Goal: Obtain resource: Download file/media

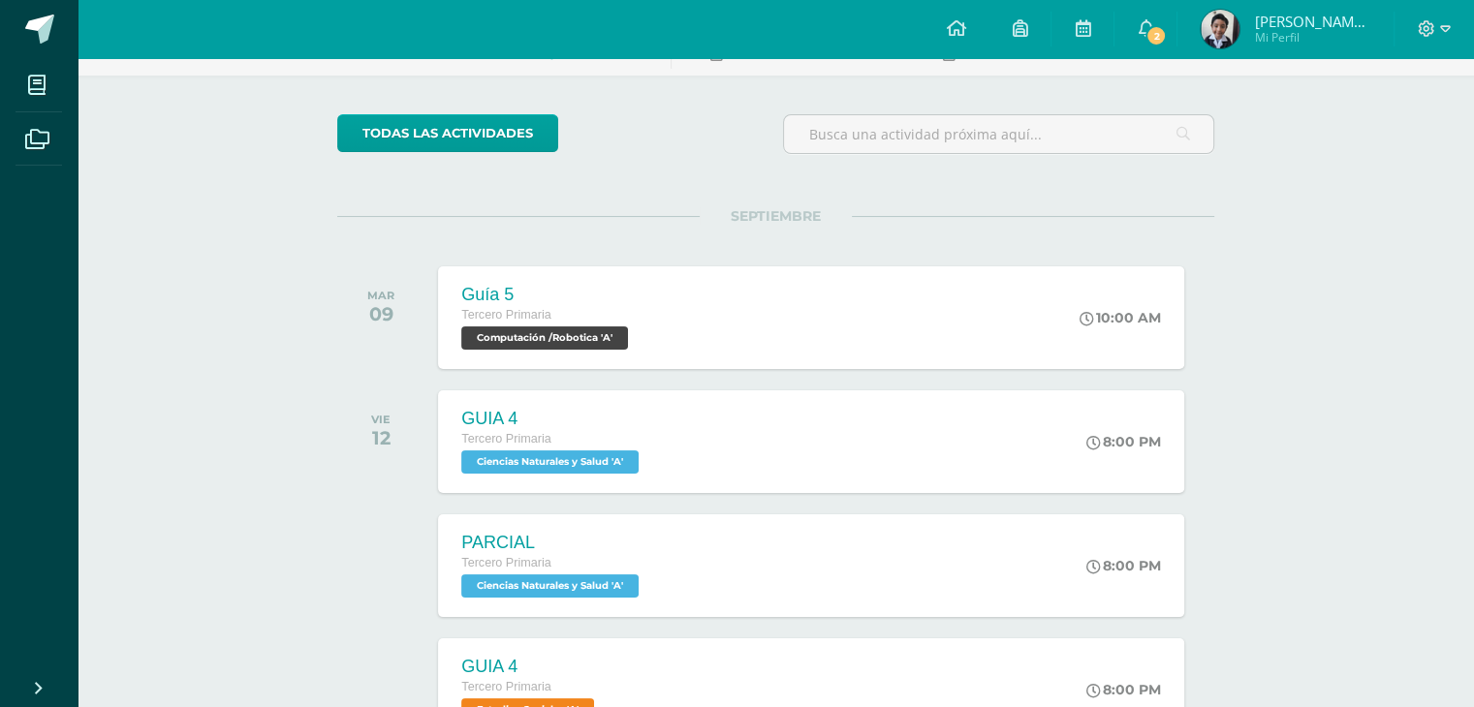
scroll to position [119, 0]
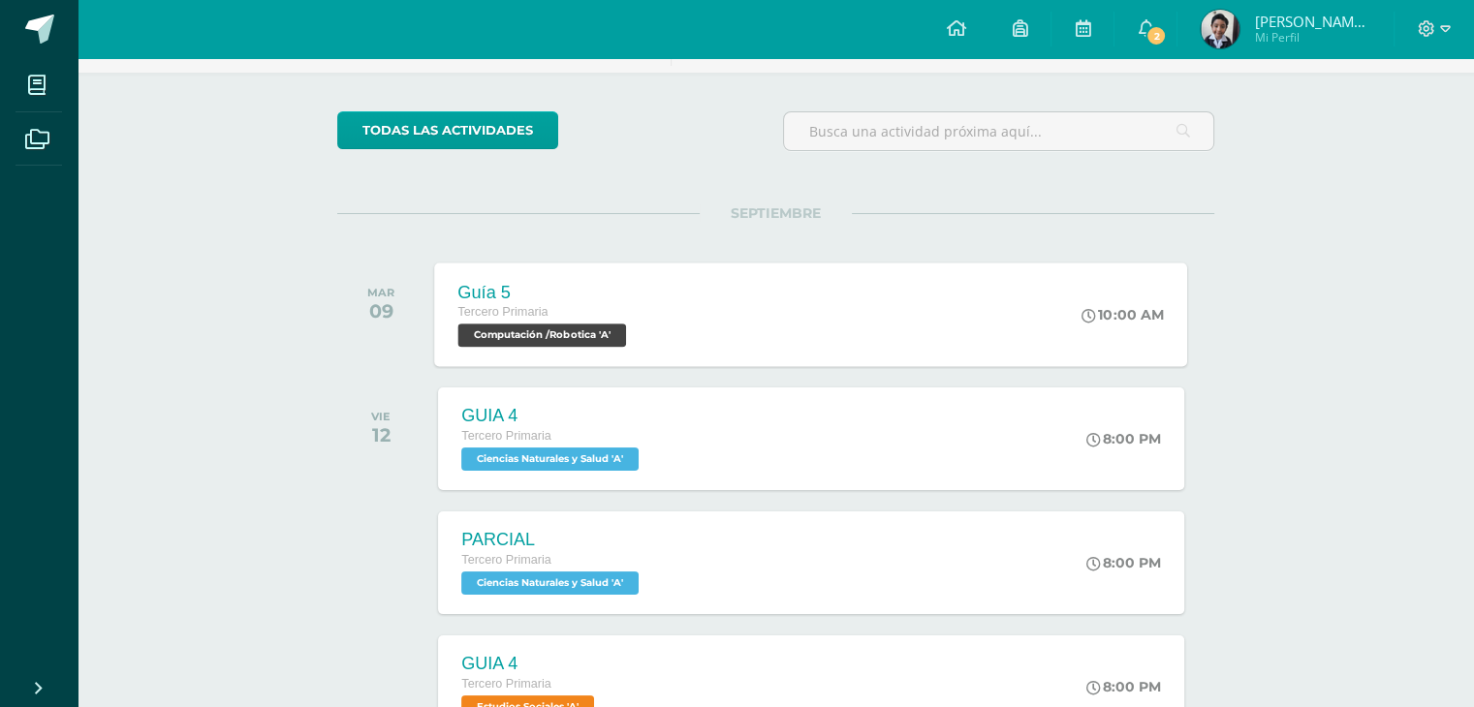
click at [549, 332] on span "Computación /Robotica 'A'" at bounding box center [542, 335] width 169 height 23
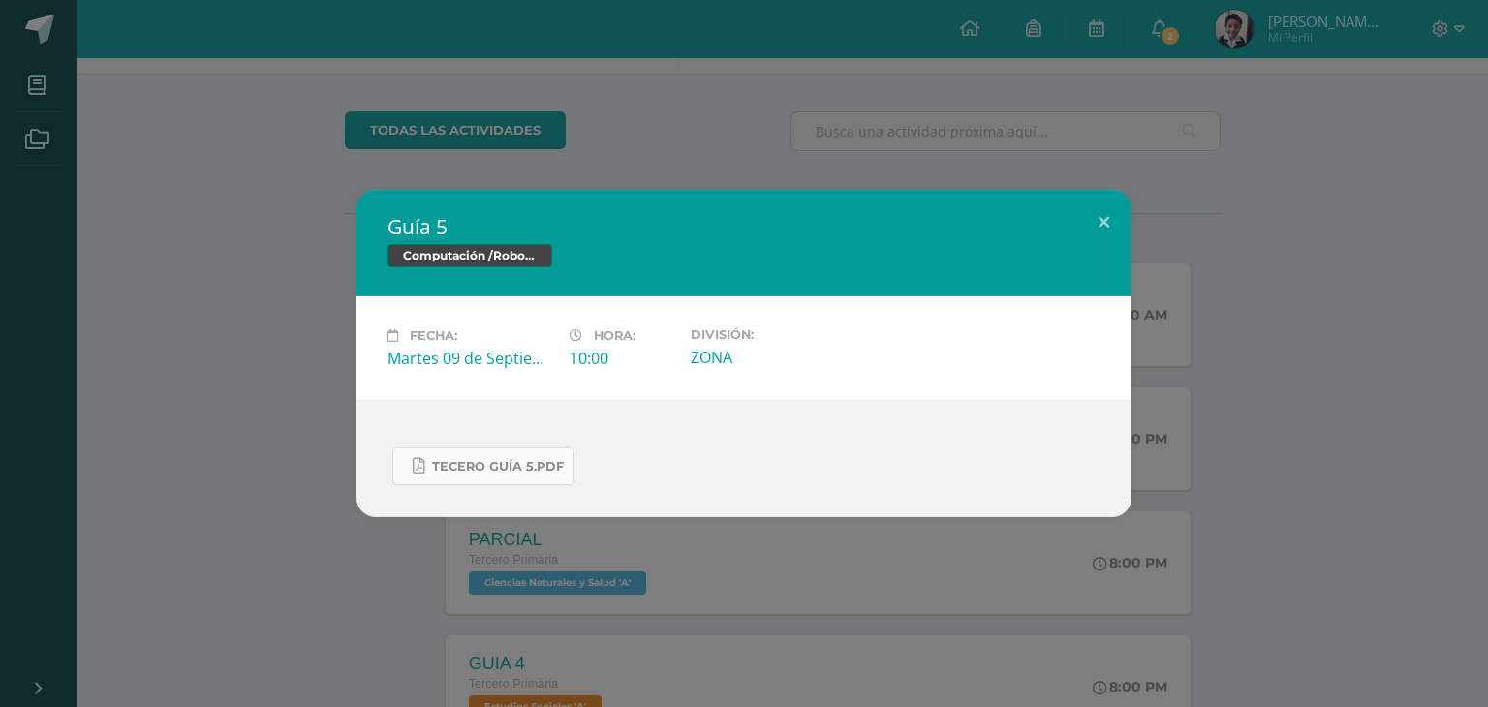
click at [514, 455] on link "Tecero Guía 5.pdf" at bounding box center [483, 467] width 182 height 38
click at [1099, 217] on button at bounding box center [1103, 223] width 55 height 66
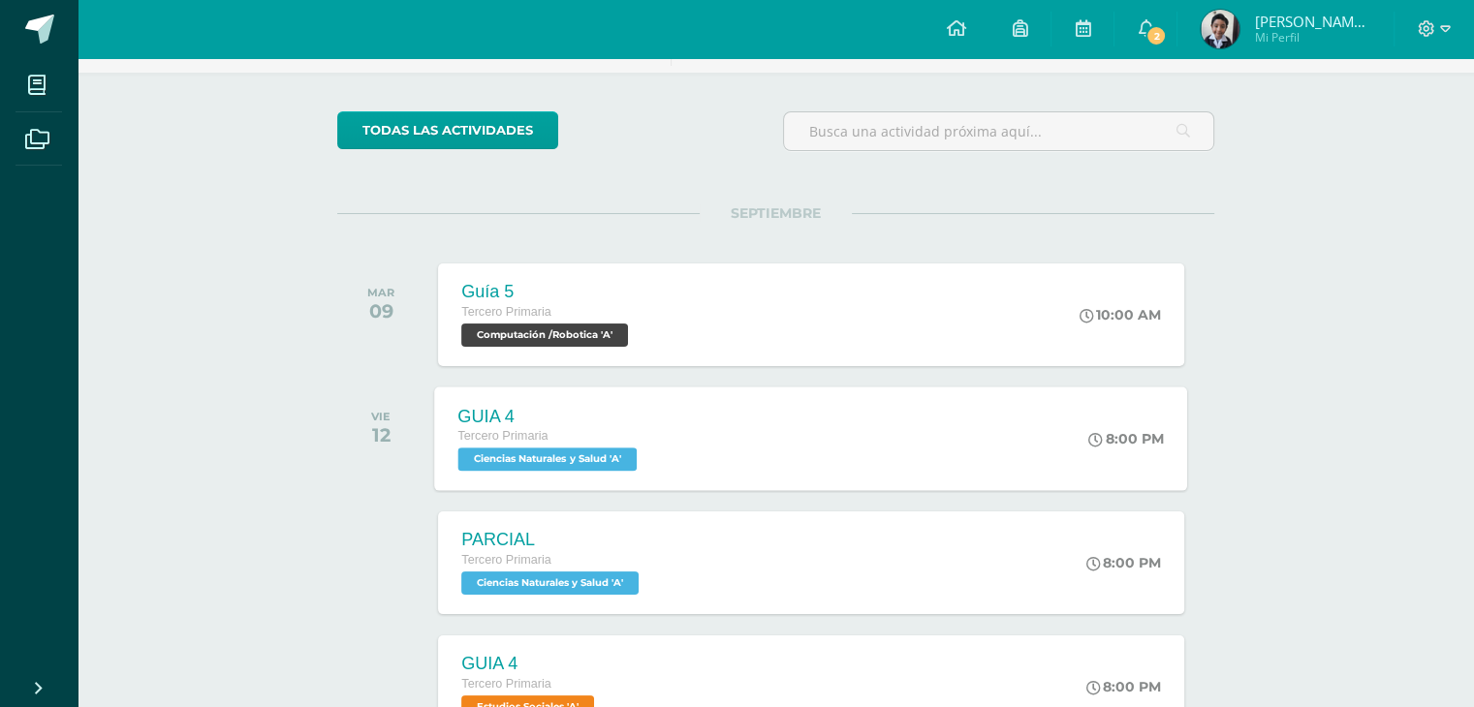
click at [543, 470] on span "Ciencias Naturales y Salud 'A'" at bounding box center [547, 459] width 179 height 23
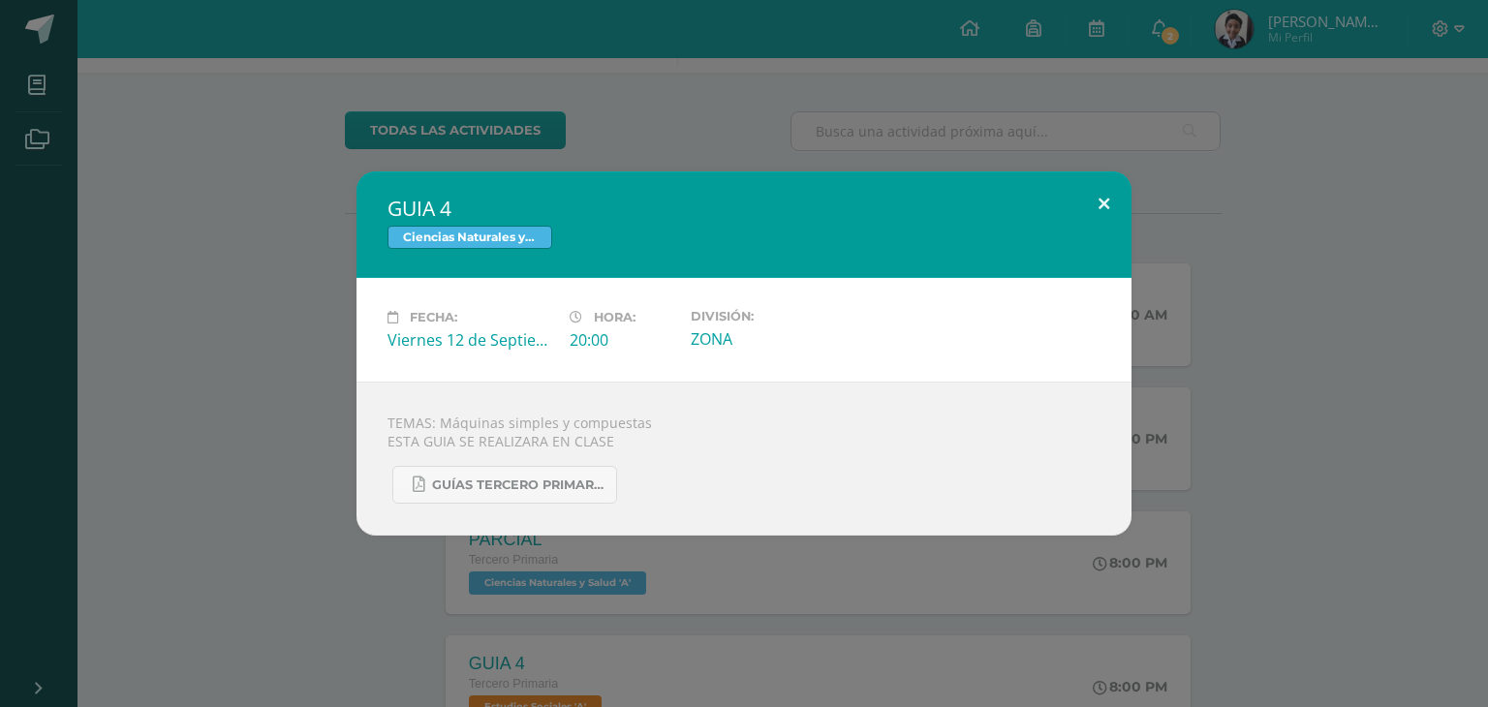
click at [1104, 198] on button at bounding box center [1103, 204] width 55 height 66
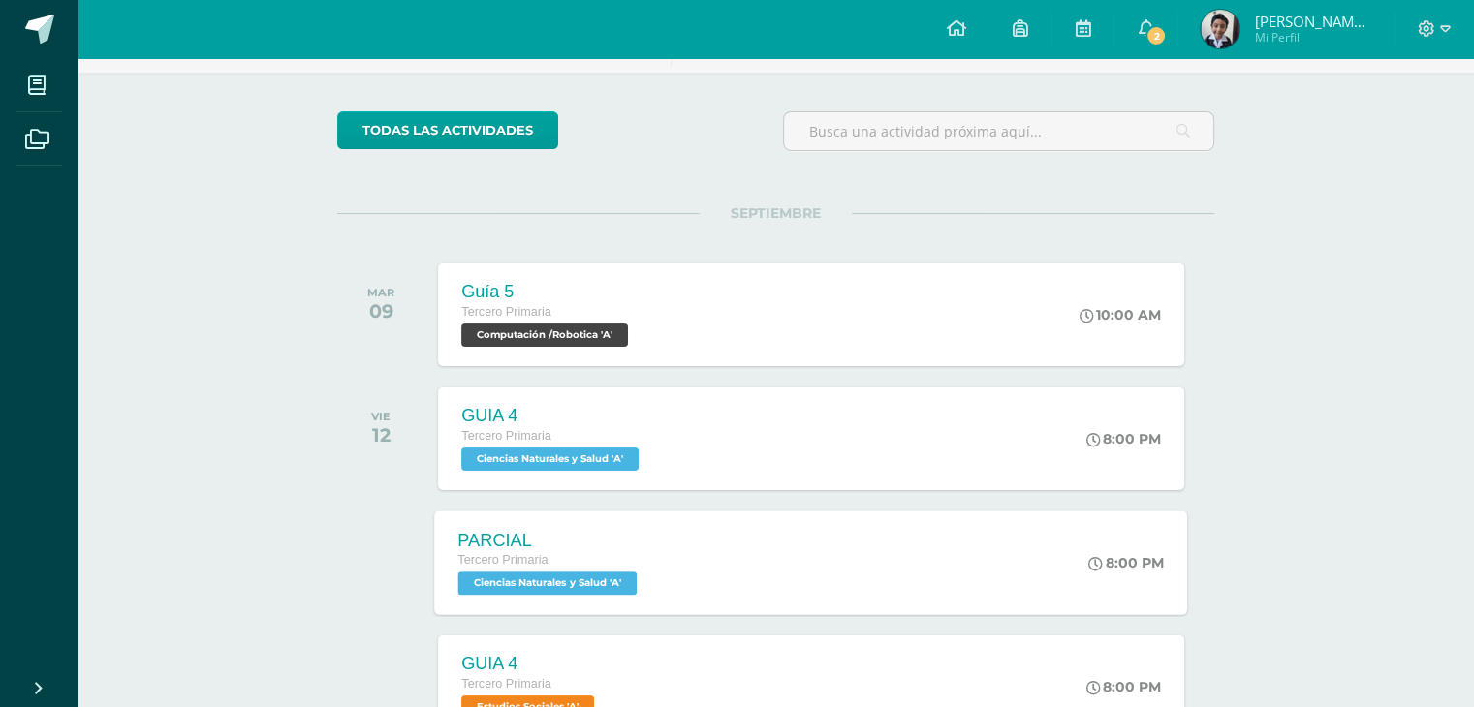
click at [575, 572] on span "Ciencias Naturales y Salud 'A'" at bounding box center [547, 583] width 179 height 23
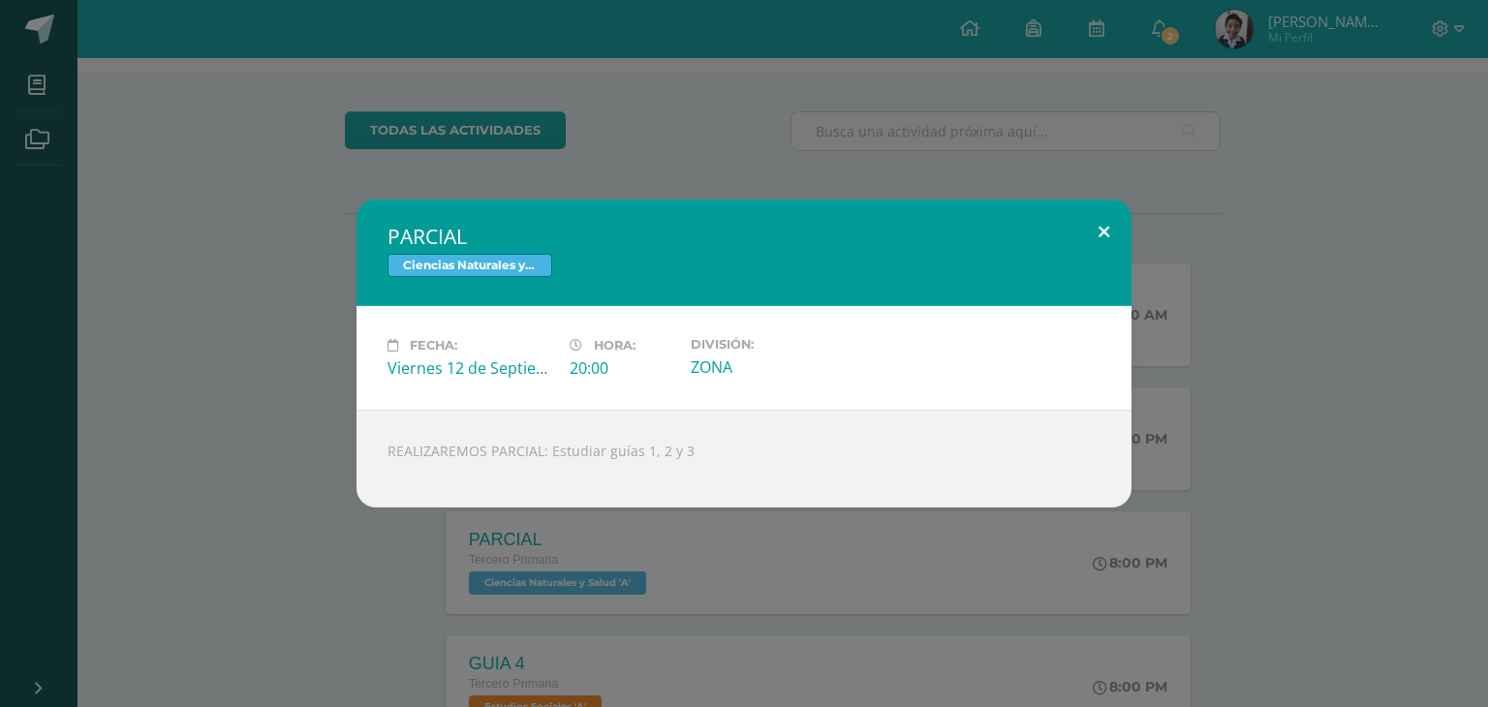
click at [1096, 226] on button at bounding box center [1103, 233] width 55 height 66
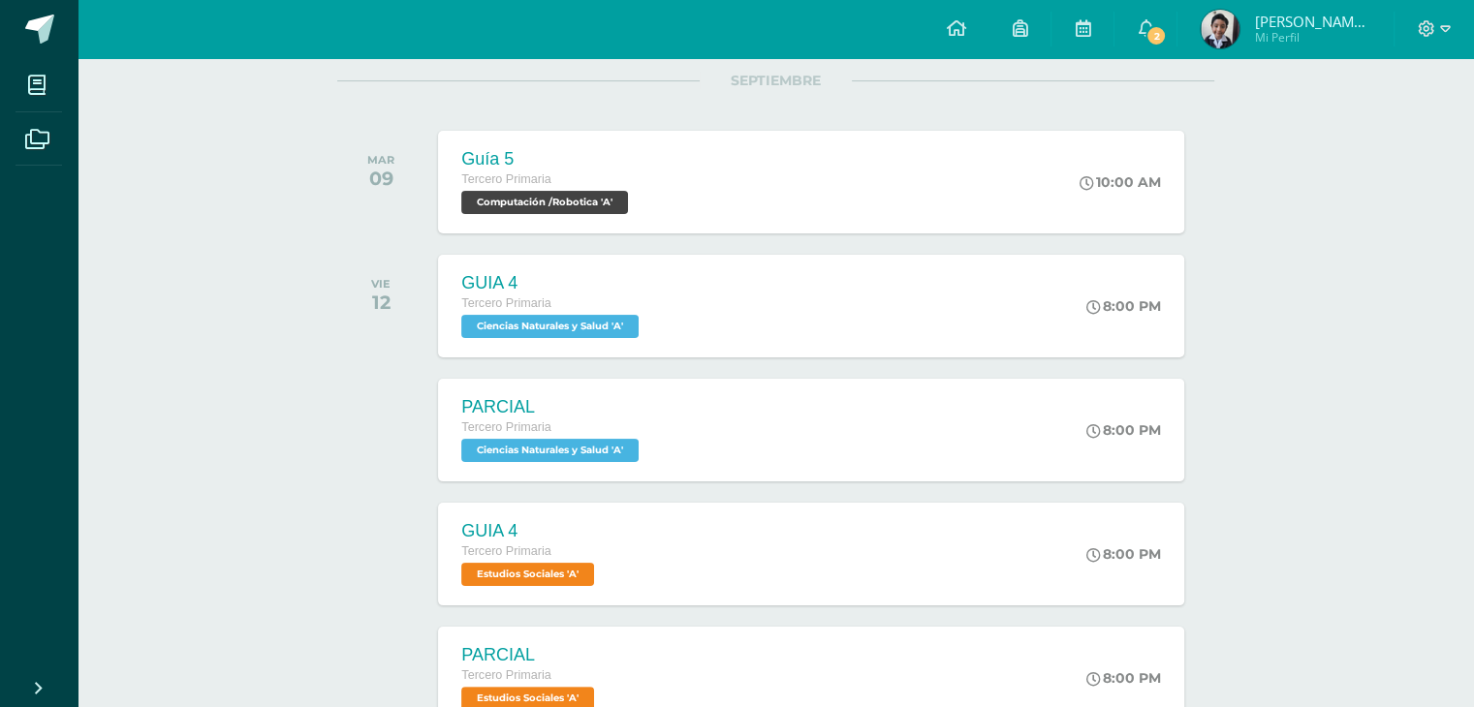
scroll to position [260, 0]
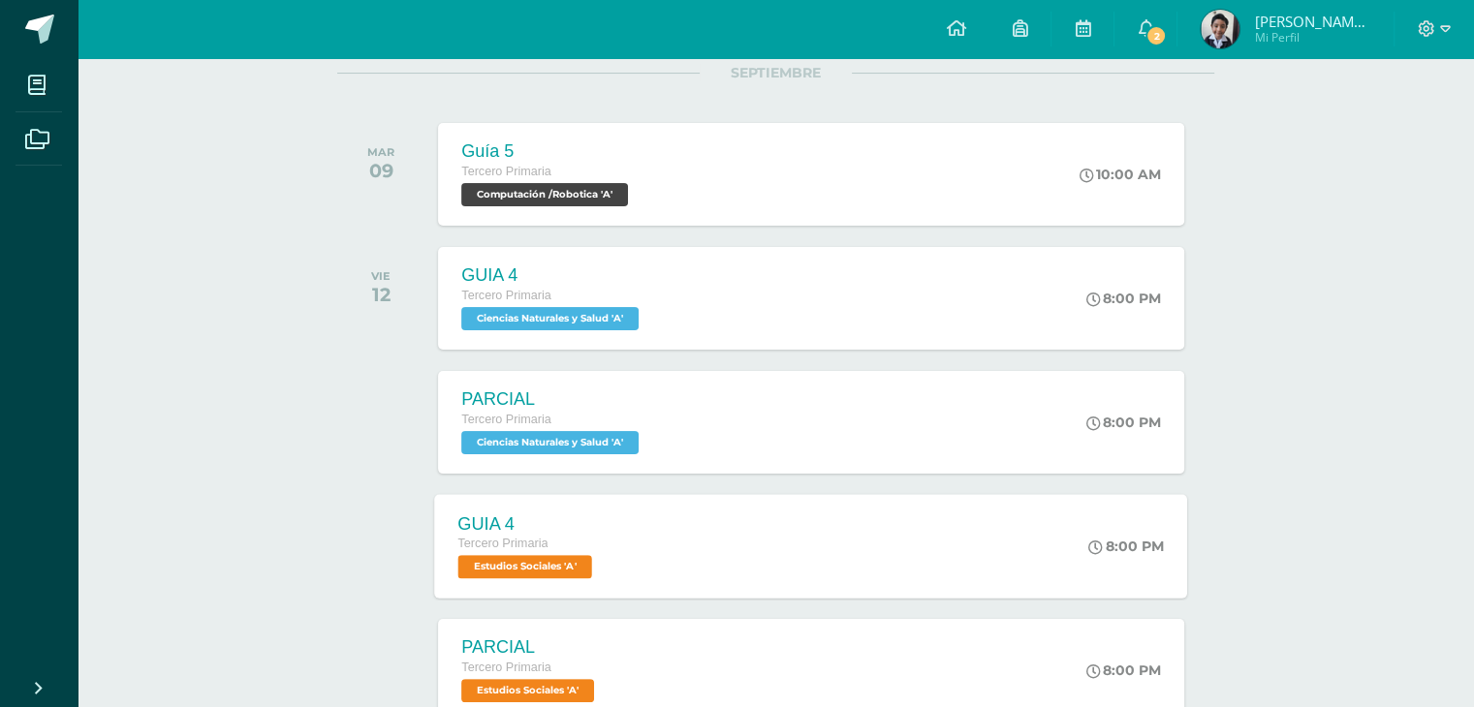
click at [540, 567] on span "Estudios Sociales 'A'" at bounding box center [525, 566] width 134 height 23
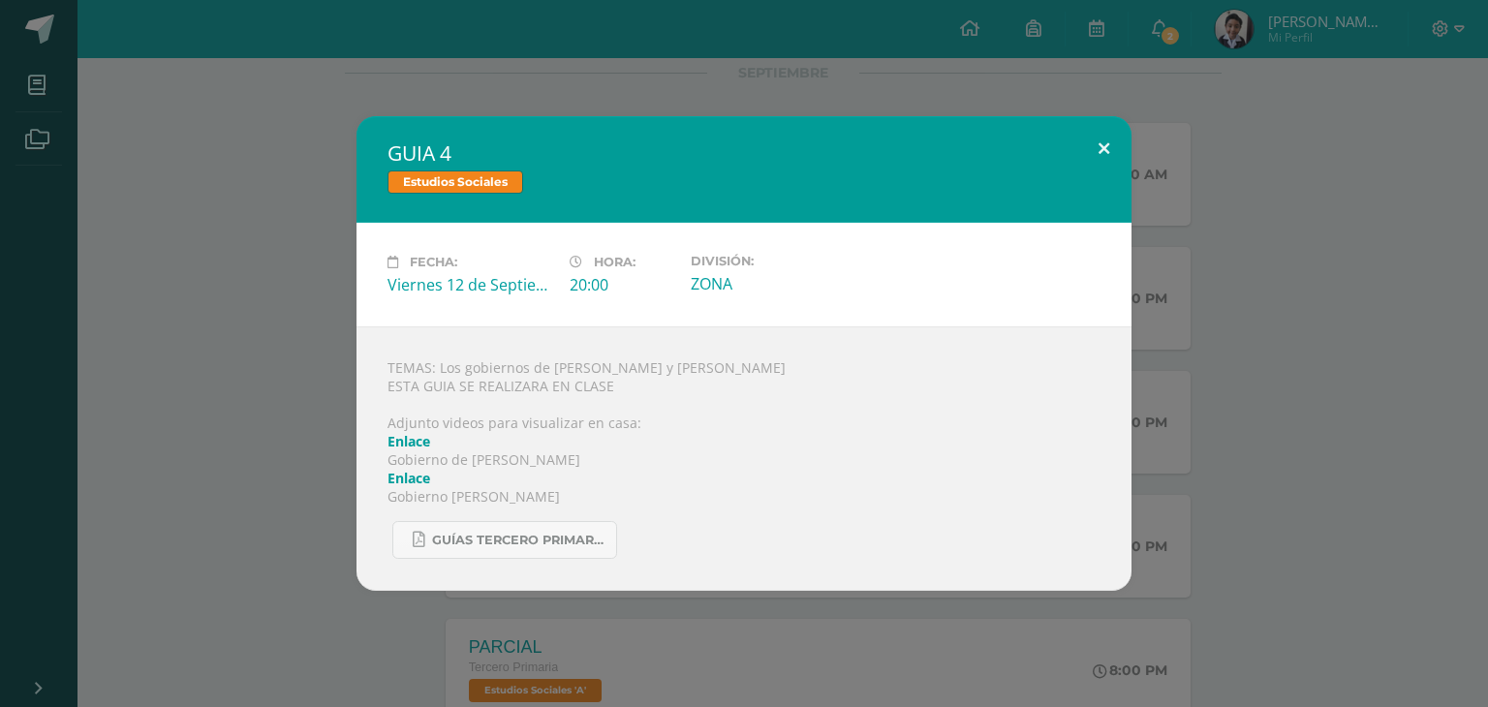
click at [1101, 147] on button at bounding box center [1103, 149] width 55 height 66
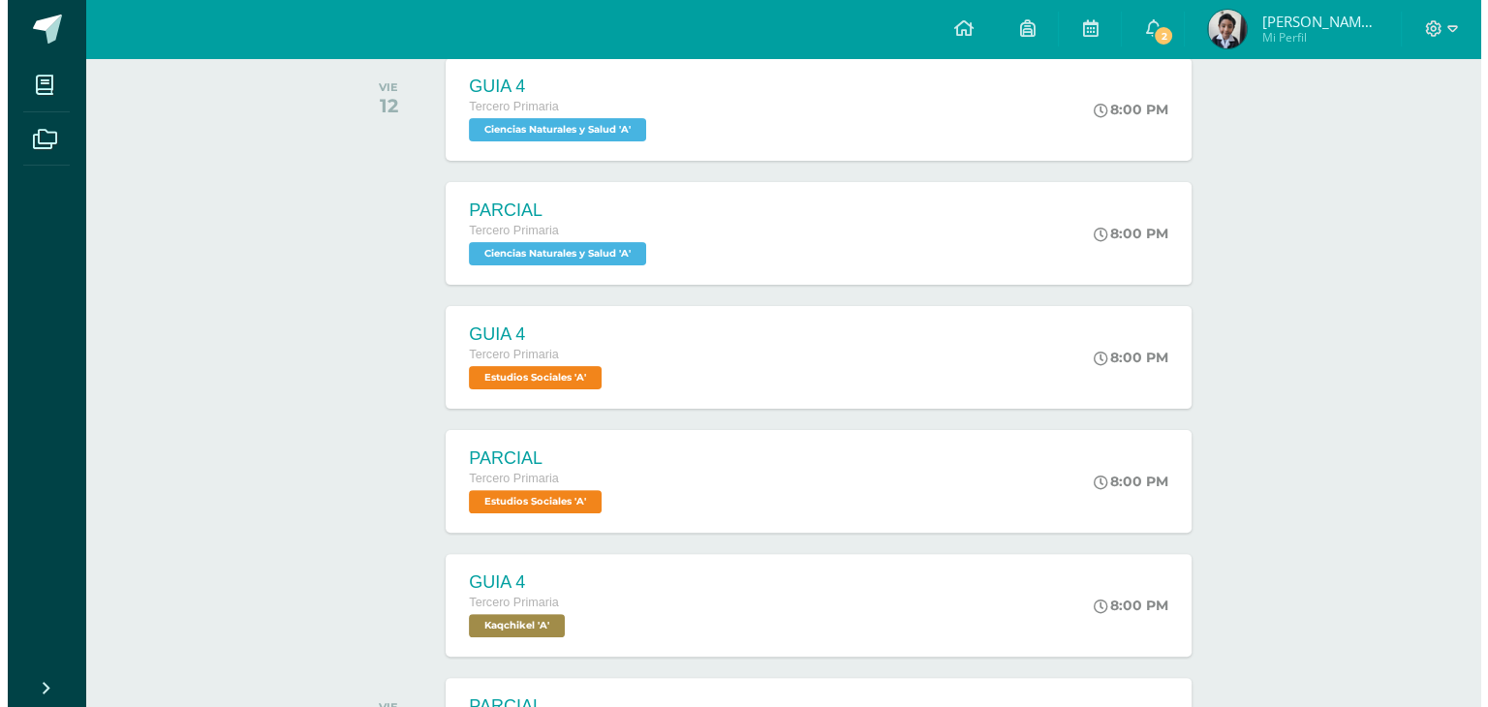
scroll to position [450, 0]
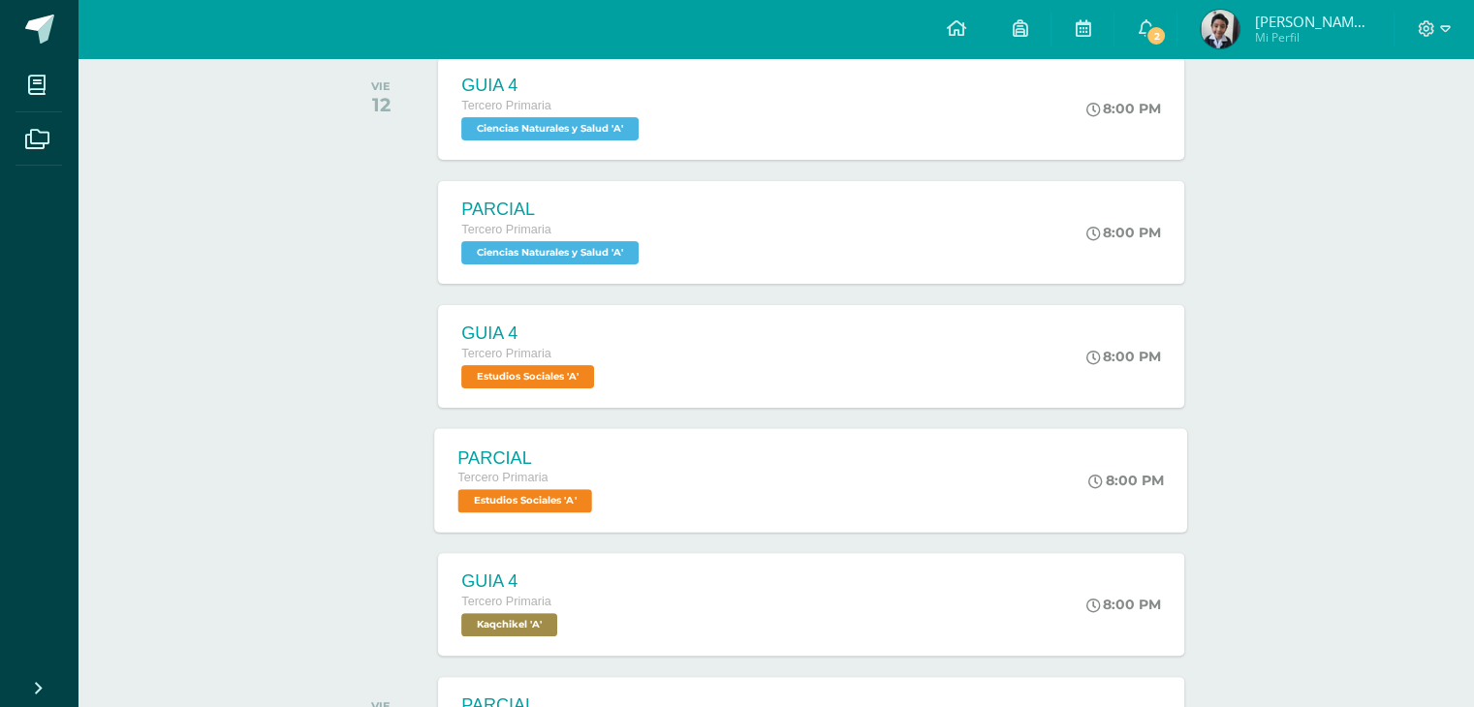
click at [543, 497] on span "Estudios Sociales 'A'" at bounding box center [525, 500] width 134 height 23
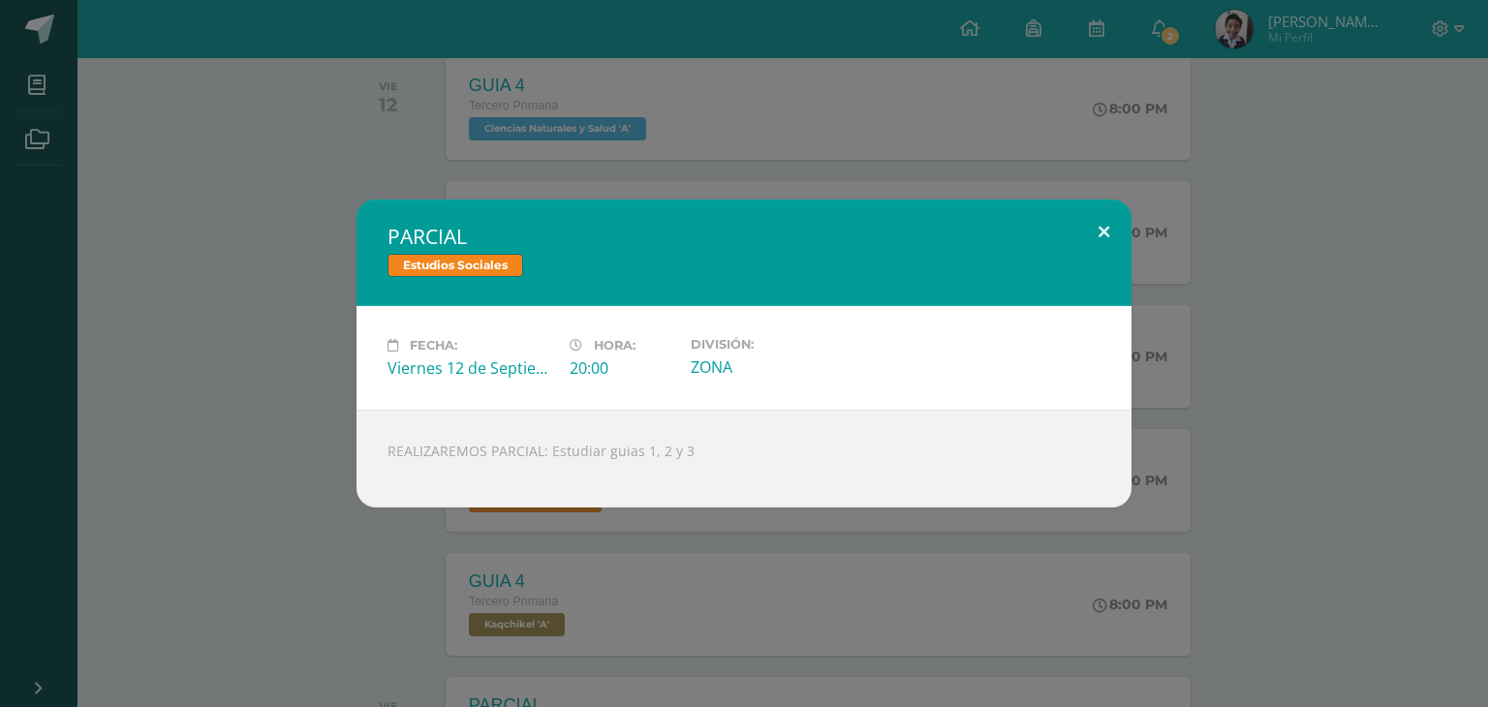
click at [1102, 233] on button at bounding box center [1103, 233] width 55 height 66
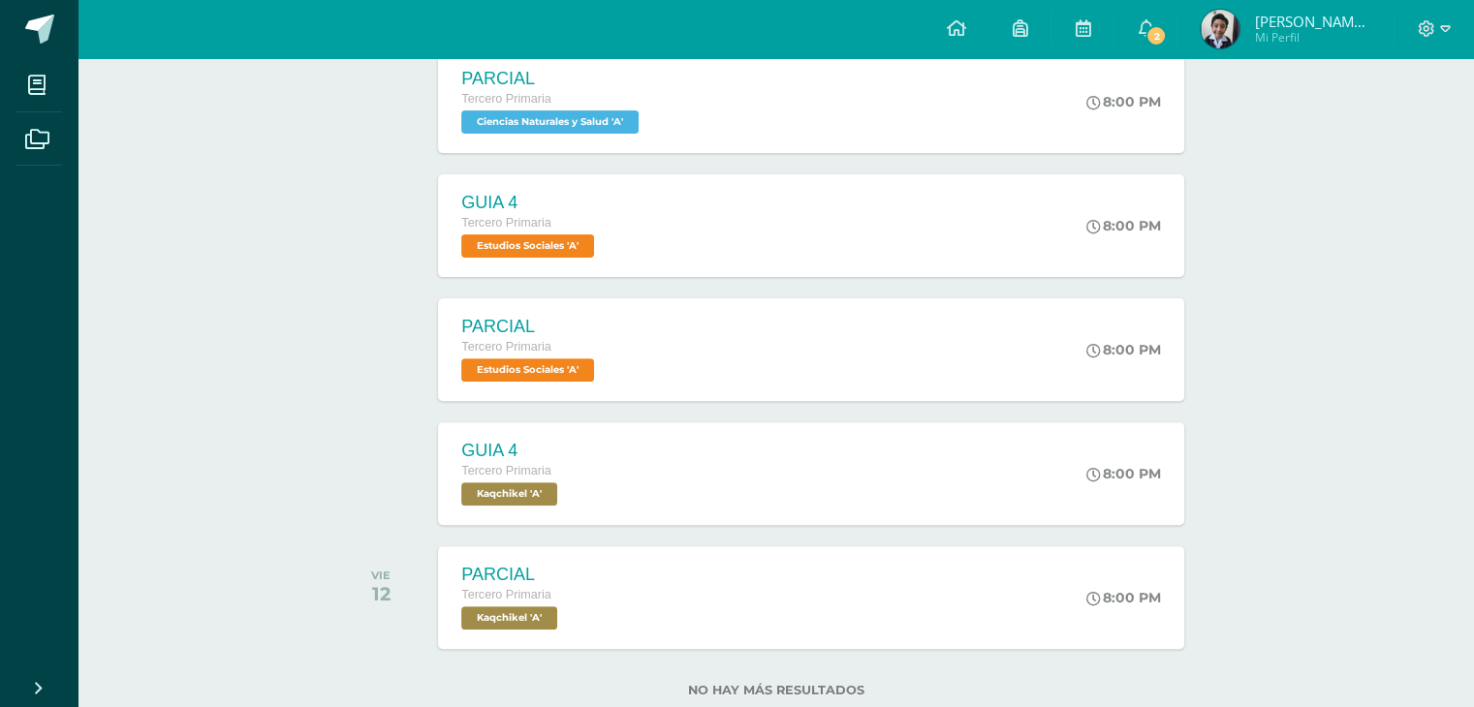
scroll to position [581, 0]
click at [526, 501] on span "Kaqchikel 'A'" at bounding box center [506, 492] width 97 height 23
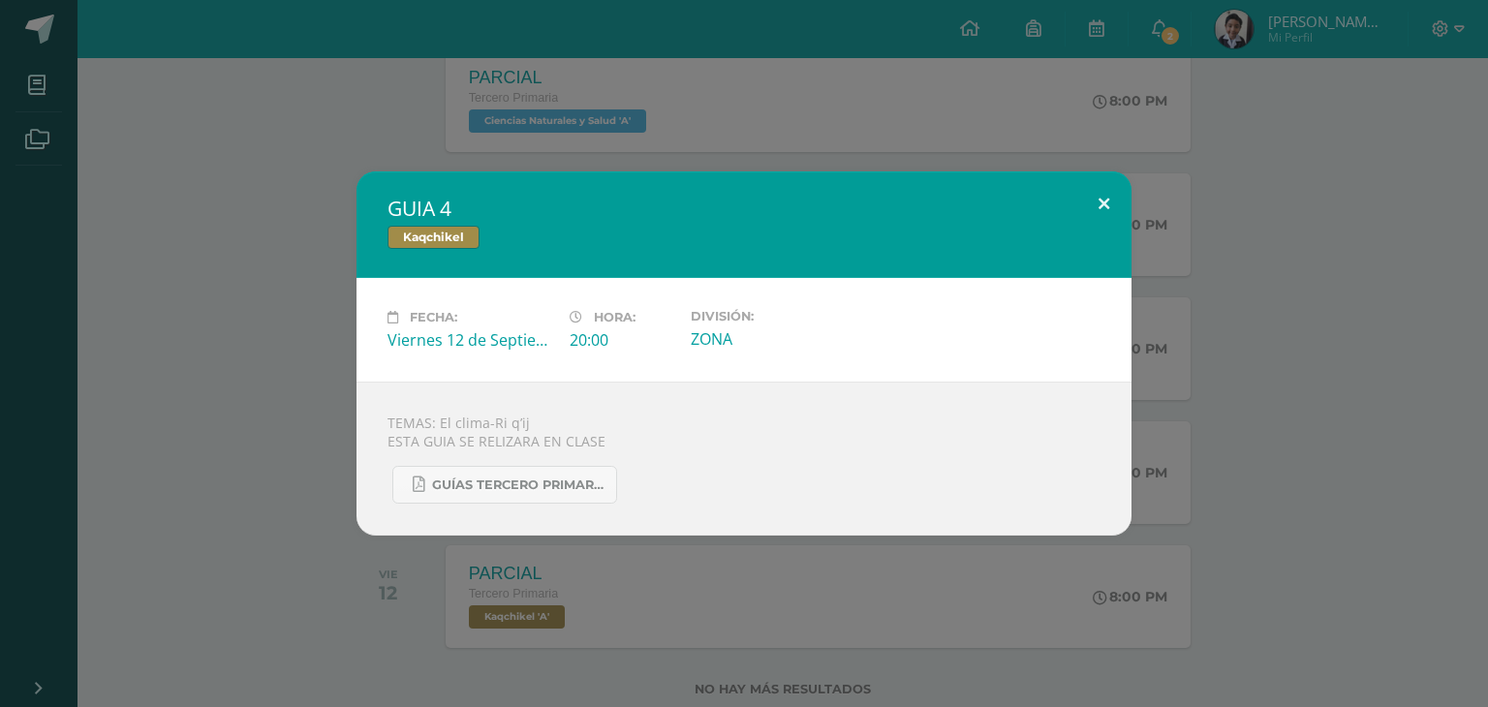
click at [1104, 200] on button at bounding box center [1103, 204] width 55 height 66
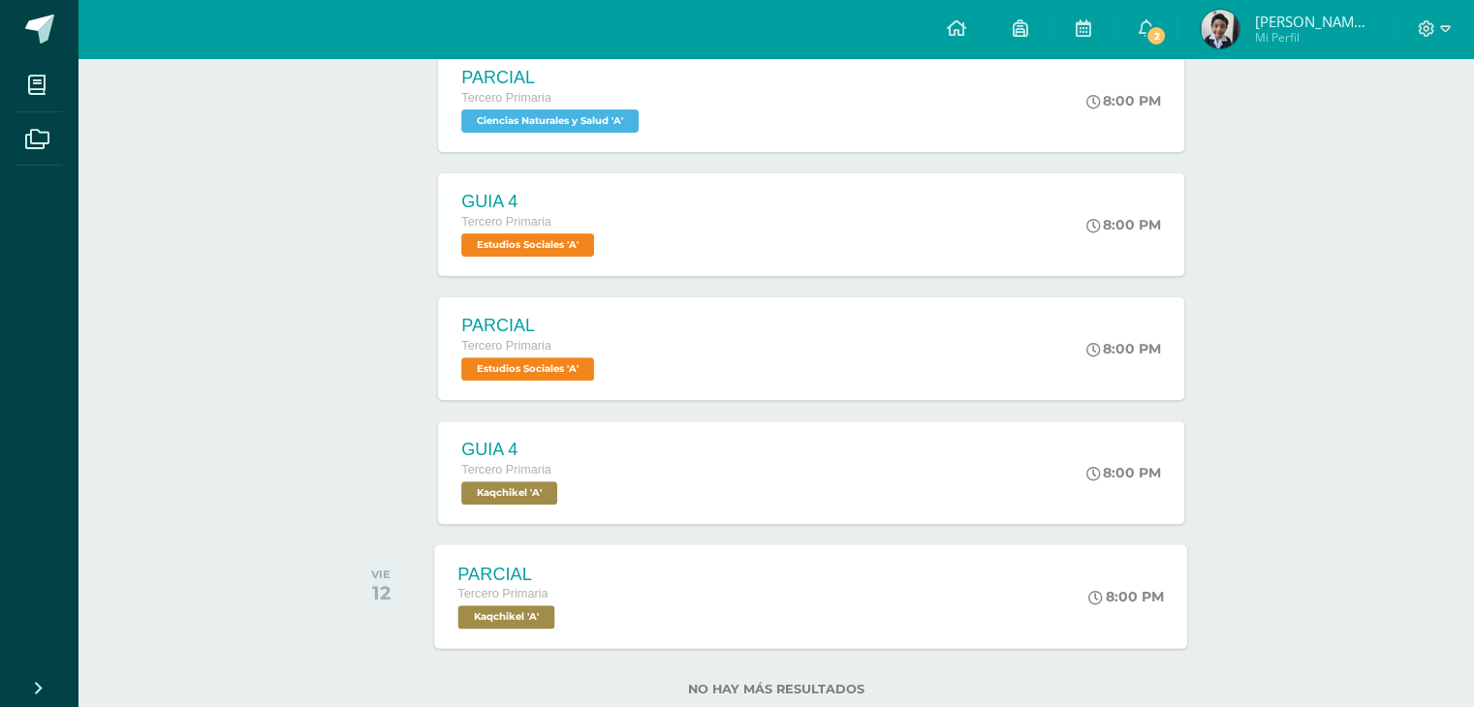
click at [512, 615] on span "Kaqchikel 'A'" at bounding box center [506, 616] width 97 height 23
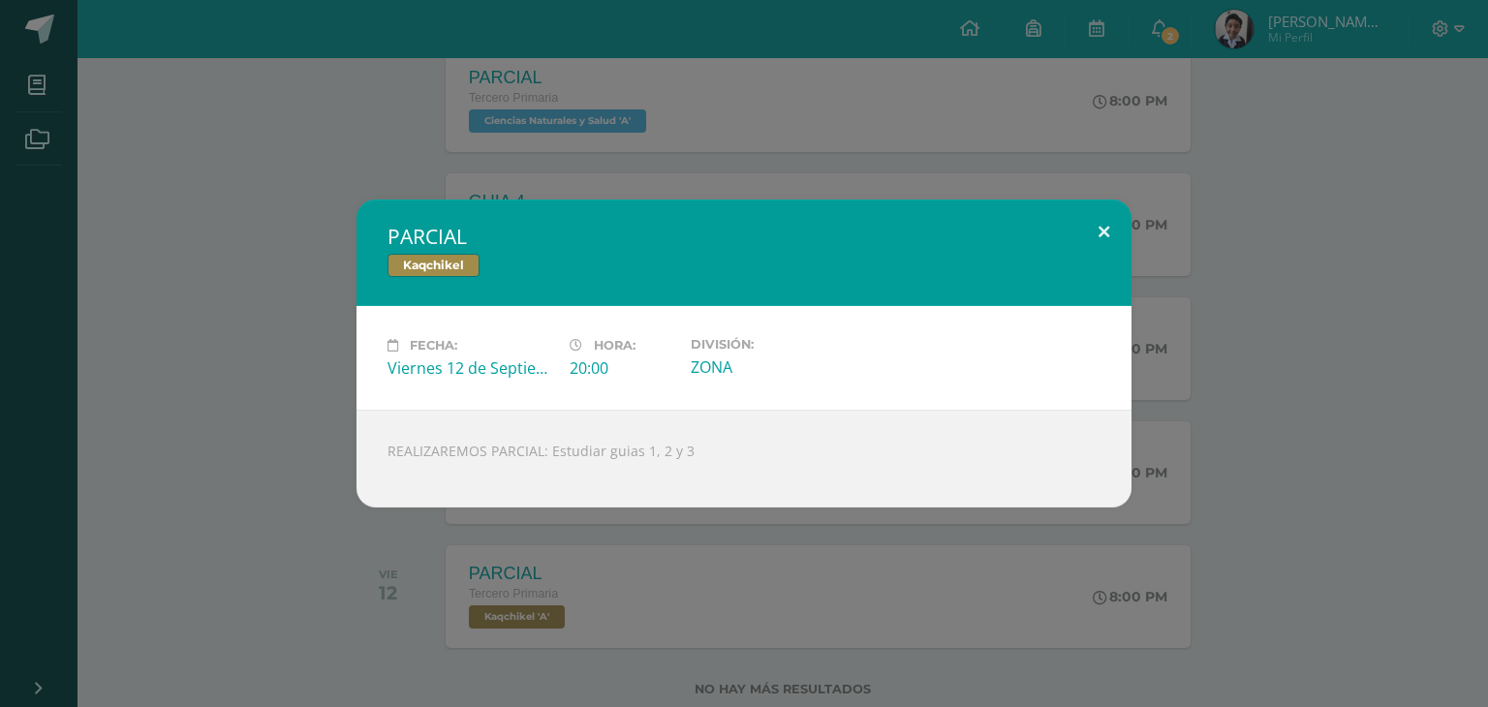
click at [1104, 227] on button at bounding box center [1103, 233] width 55 height 66
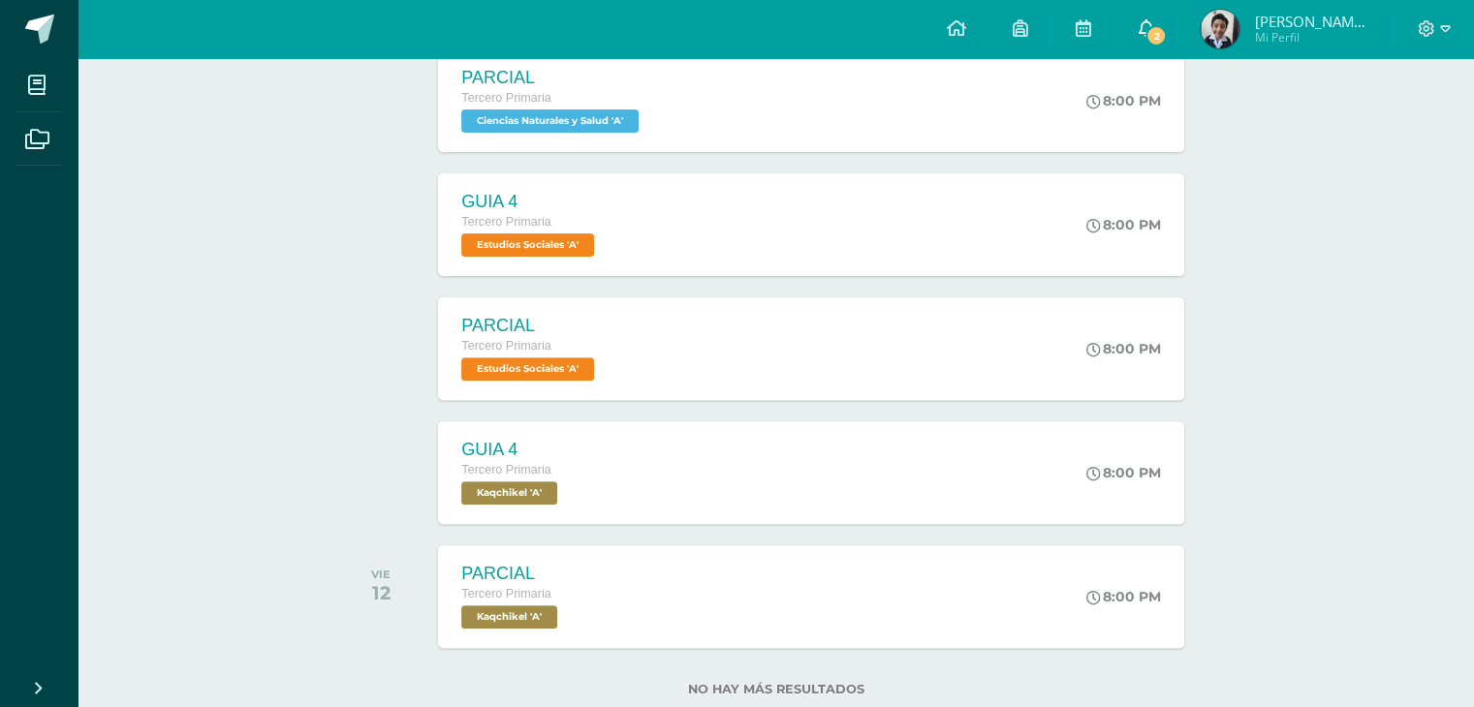
click at [1166, 31] on span "2" at bounding box center [1155, 35] width 21 height 21
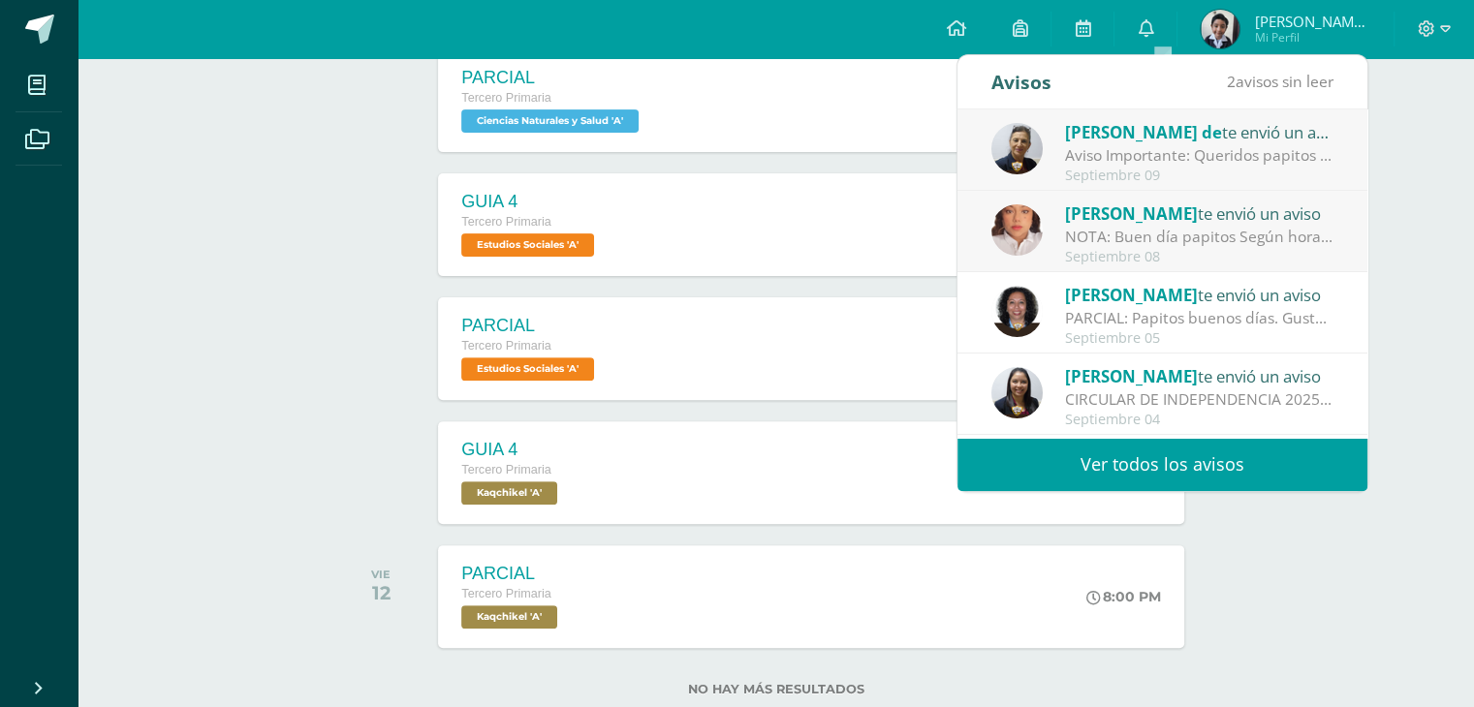
click at [1099, 164] on div "Aviso Importante: Queridos papitos por este medio les saludo cordialmente. El m…" at bounding box center [1199, 155] width 269 height 22
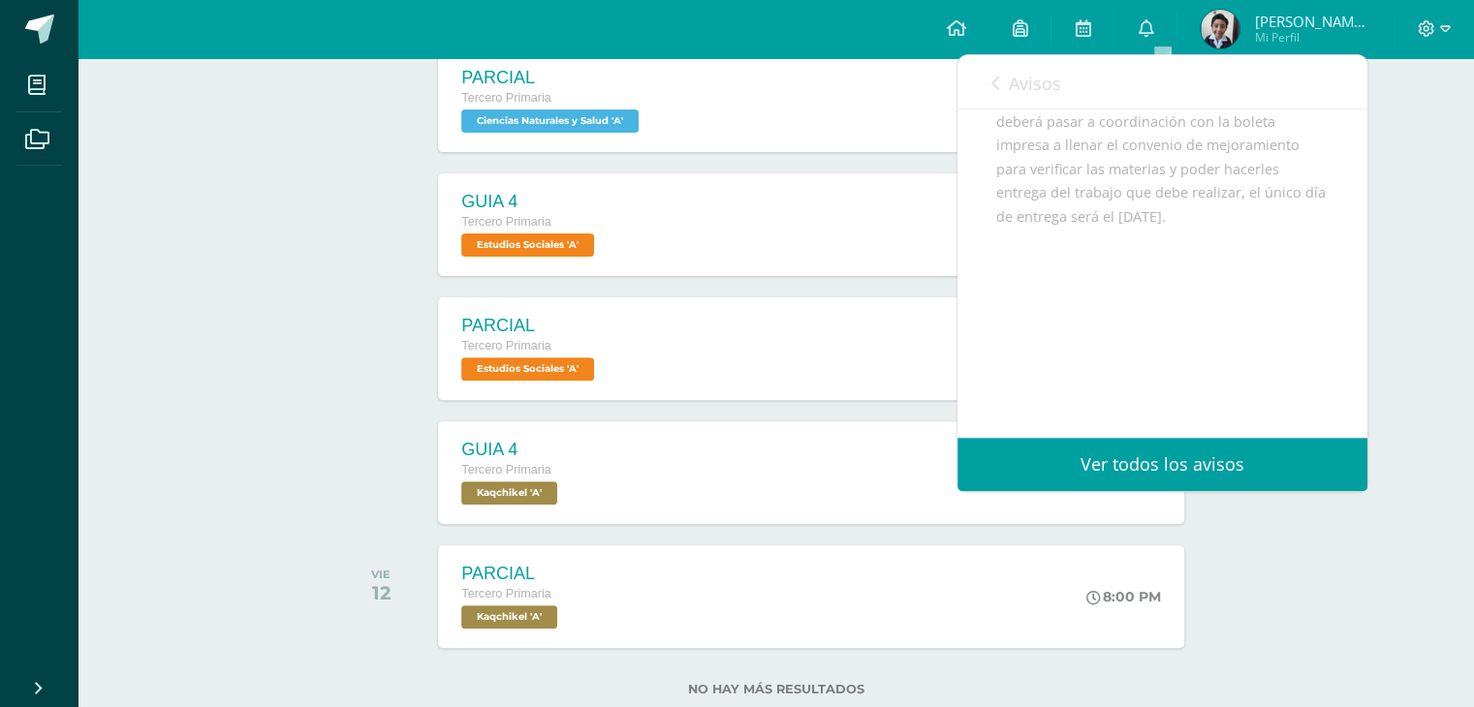
scroll to position [632, 0]
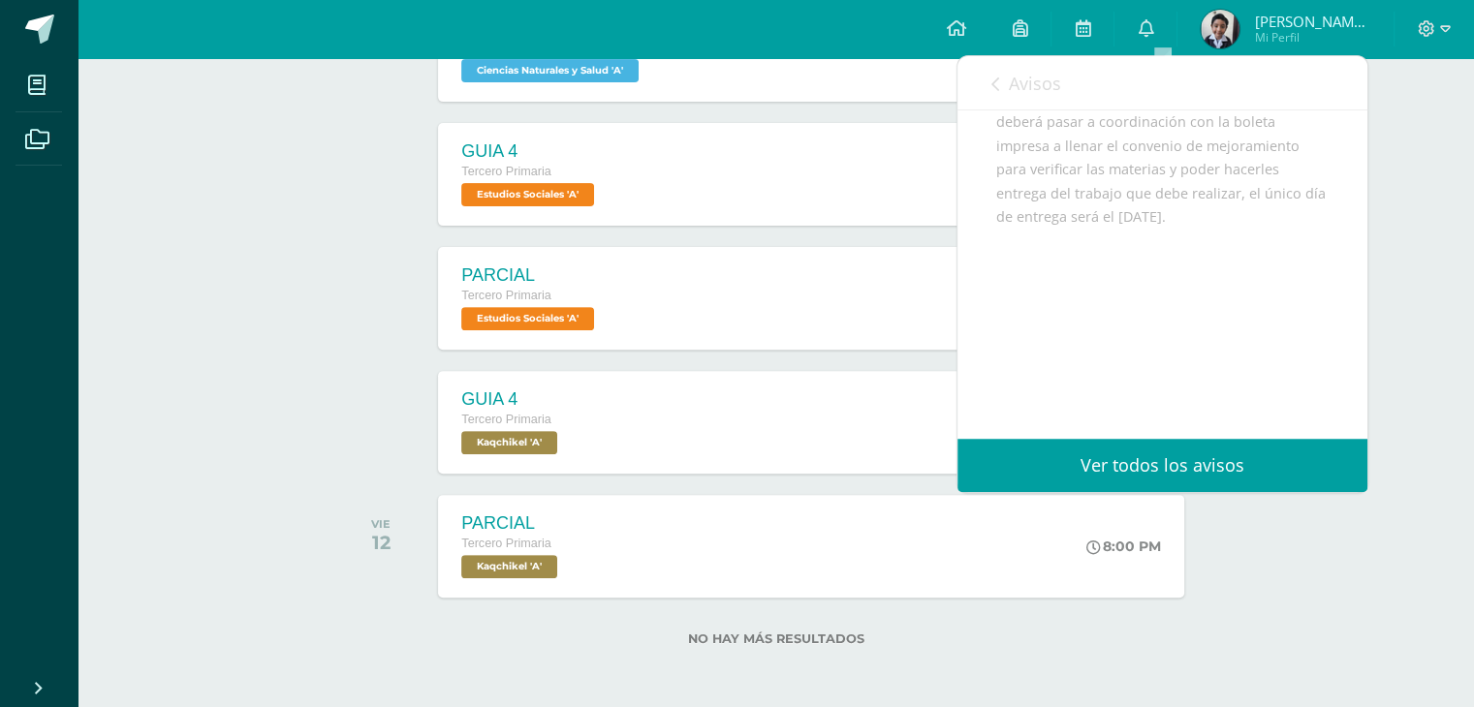
click at [1445, 118] on div "Actividades recientes y próximas Tablero Pendientes de entrega Entregadas todas…" at bounding box center [776, 67] width 1396 height 1282
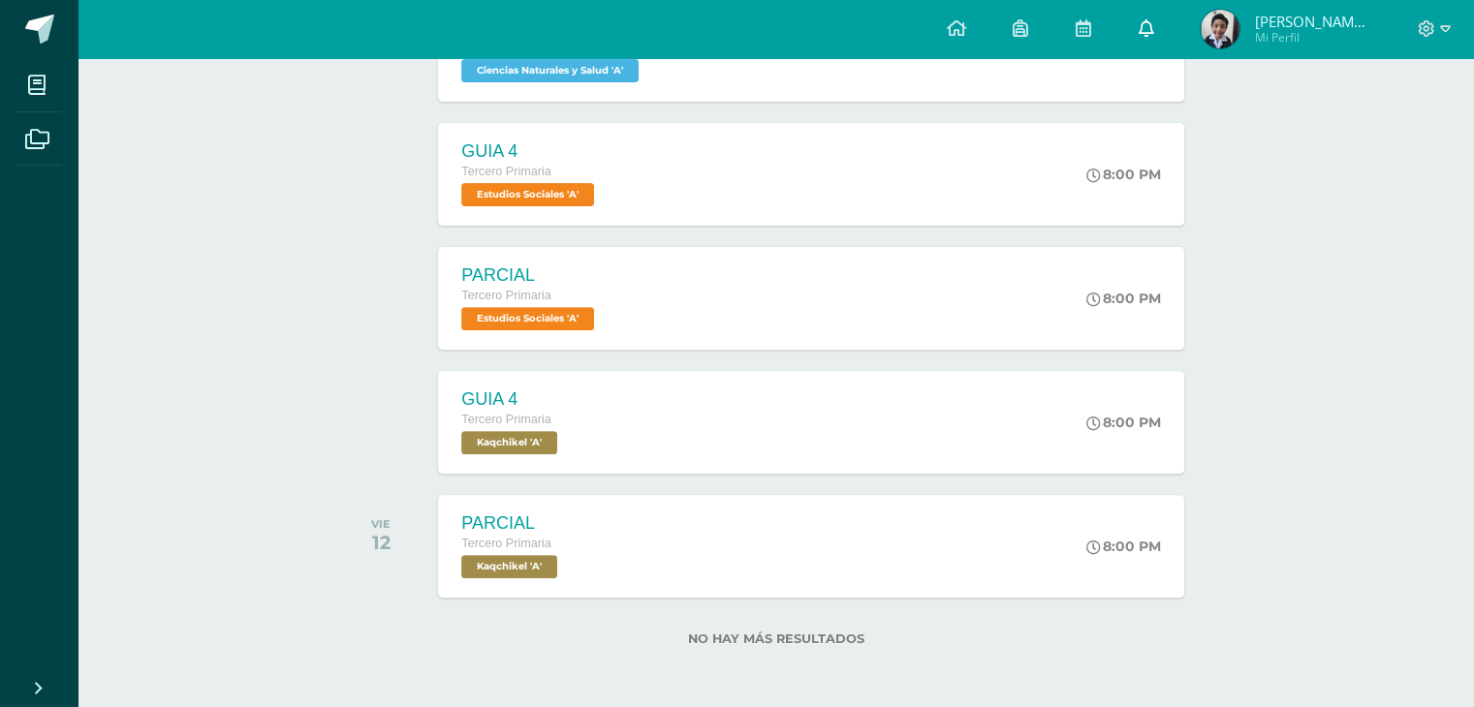
click at [1153, 28] on icon at bounding box center [1145, 27] width 16 height 17
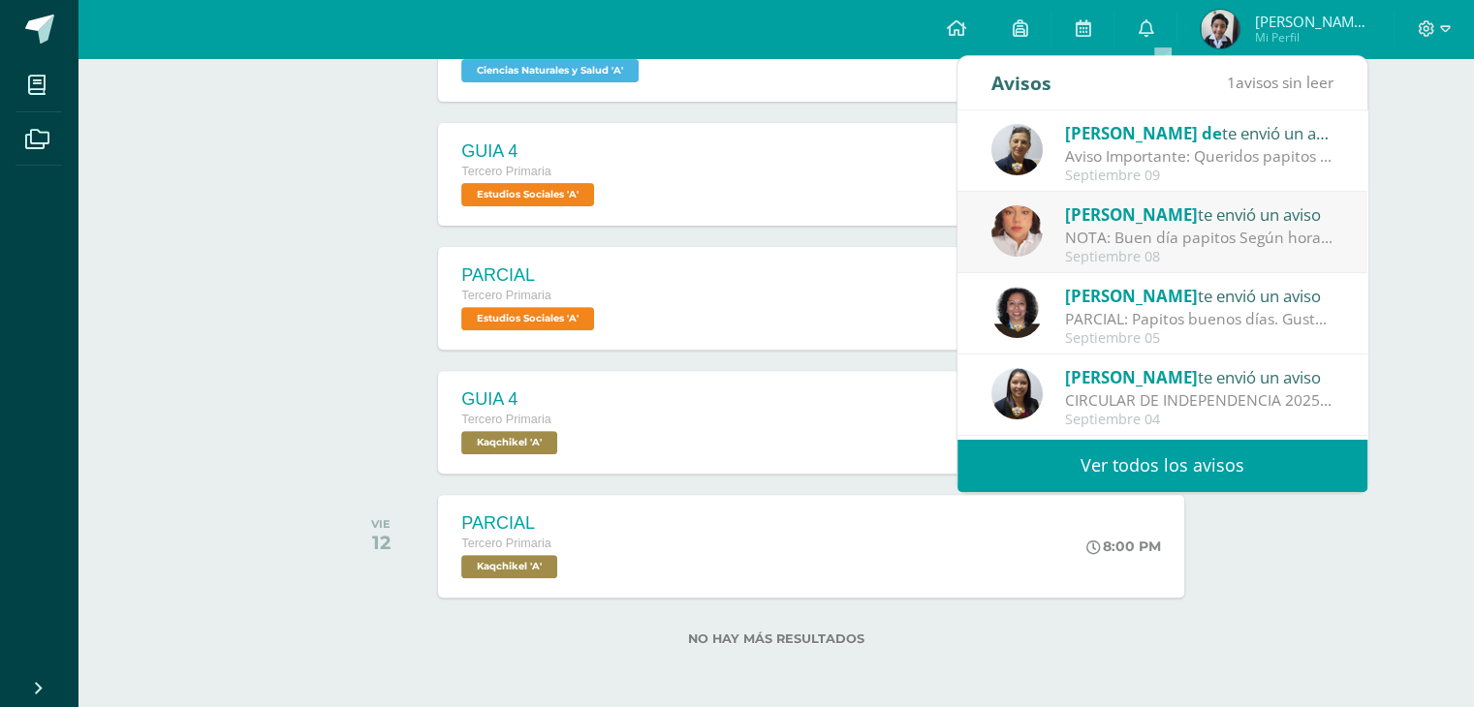
click at [1113, 241] on div "NOTA: Buen día papitos Según horario de clases estaremos realizando parcial de …" at bounding box center [1199, 238] width 269 height 22
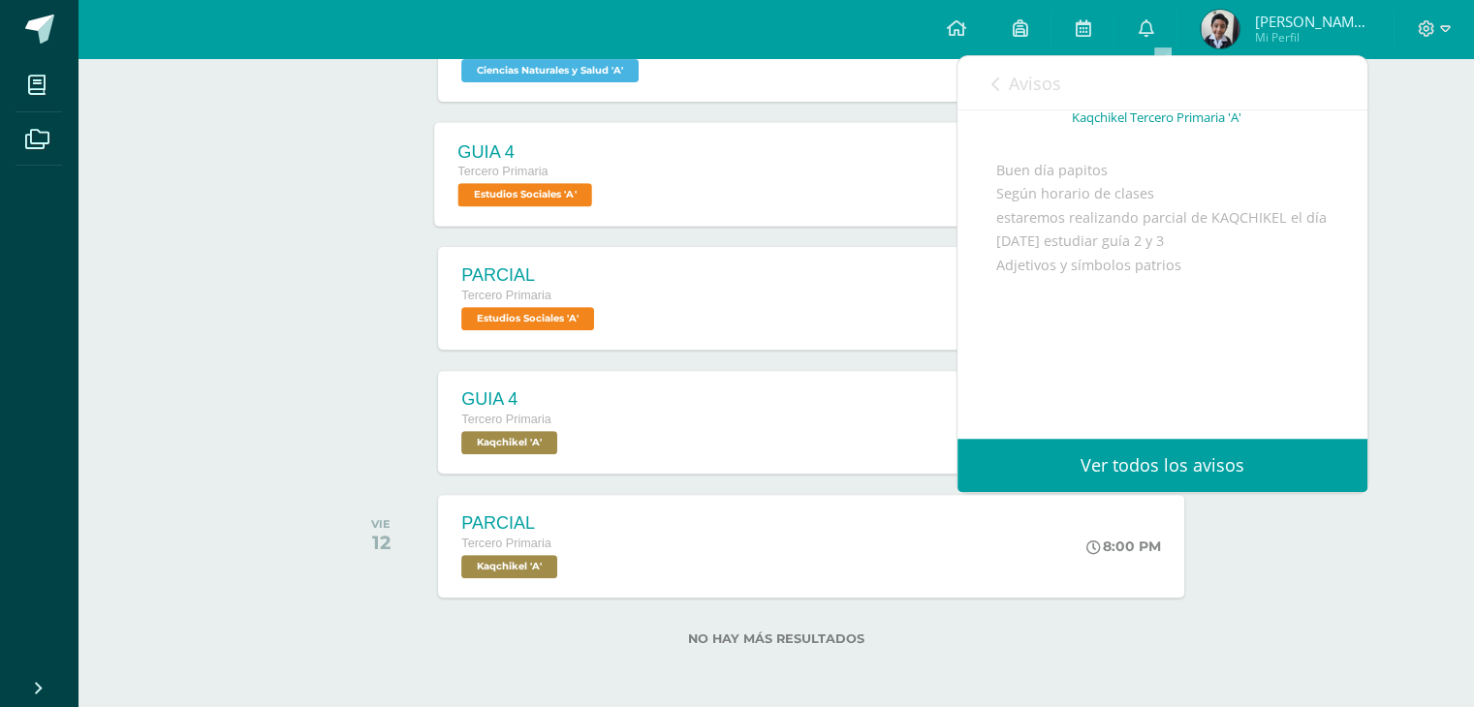
click at [778, 173] on div "GUIA 4 Tercero Primaria Estudios Sociales 'A' 8:00 PM GUIA 4 Estudios Sociales …" at bounding box center [811, 174] width 753 height 104
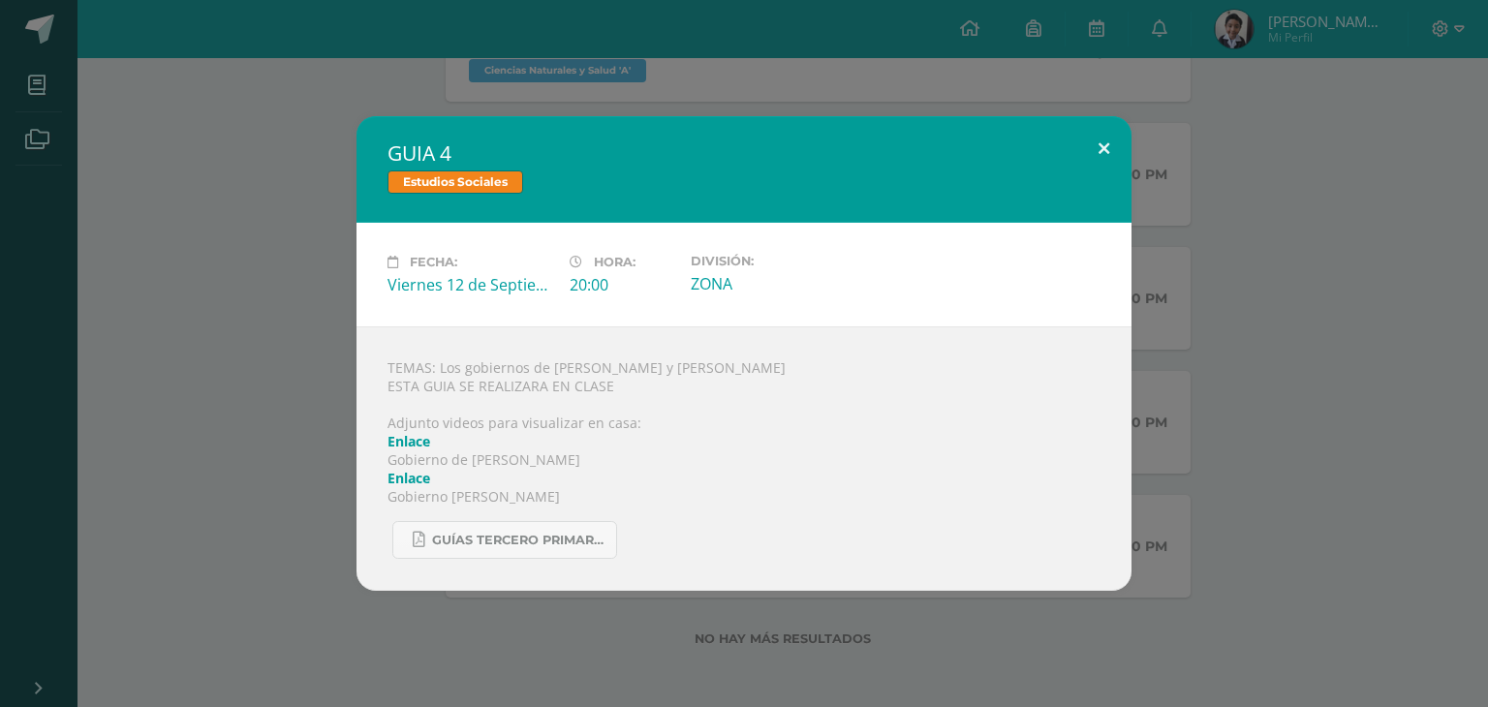
click at [1096, 139] on button at bounding box center [1103, 149] width 55 height 66
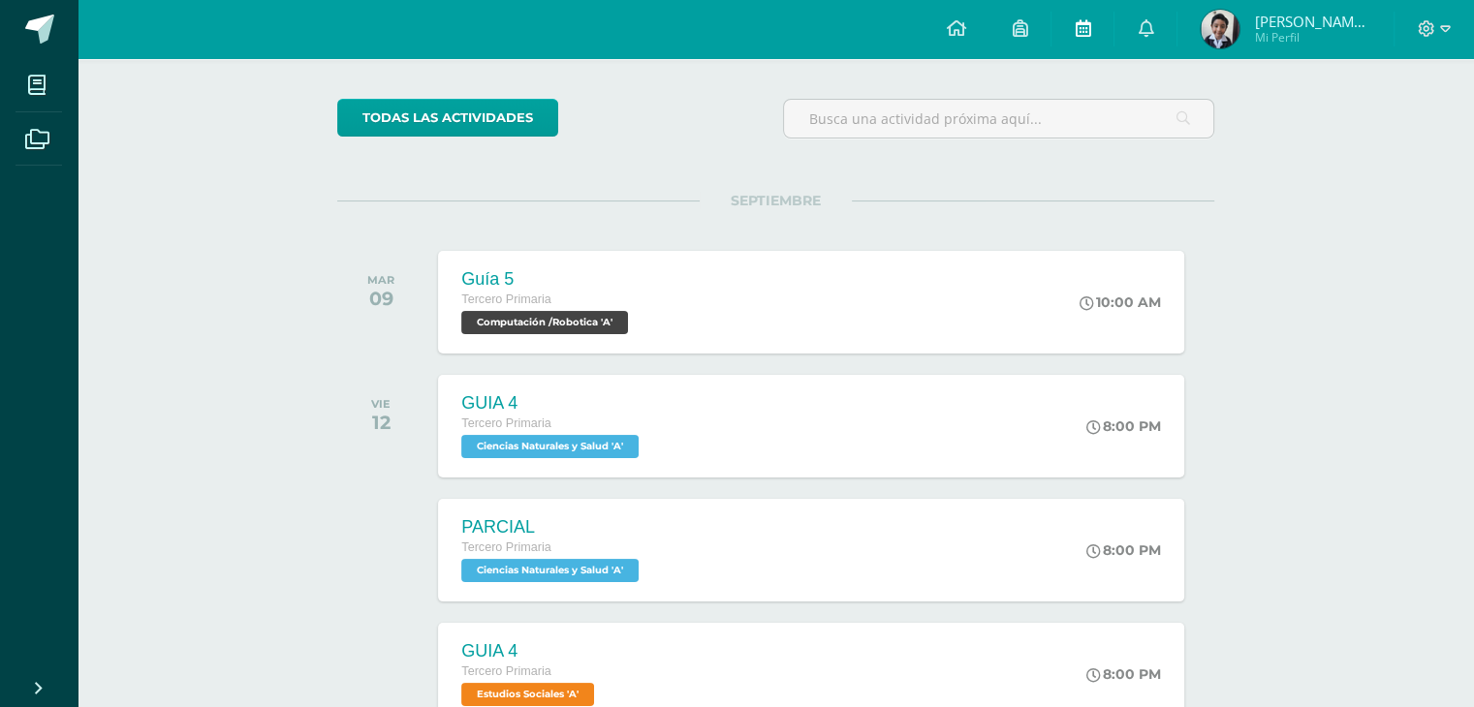
scroll to position [97, 0]
